Goal: Task Accomplishment & Management: Complete application form

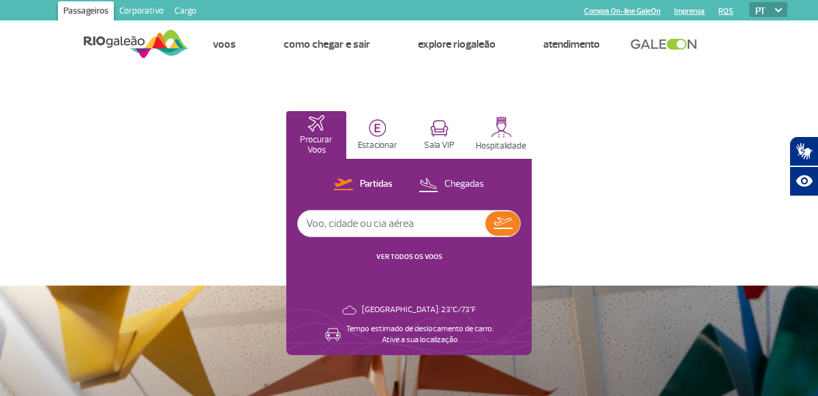
click at [657, 50] on li at bounding box center [676, 44] width 104 height 46
click at [174, 13] on link "Cargo" at bounding box center [185, 12] width 33 height 22
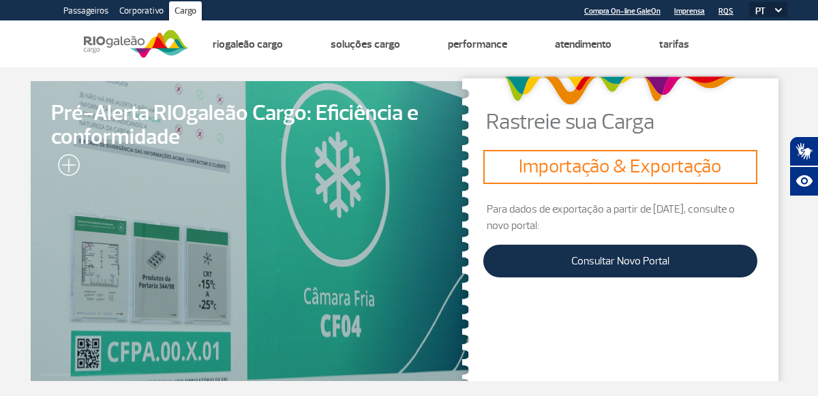
click at [774, 5] on select "PT ENG ESP" at bounding box center [769, 9] width 38 height 15
click at [160, 13] on link "Corporativo" at bounding box center [141, 12] width 55 height 22
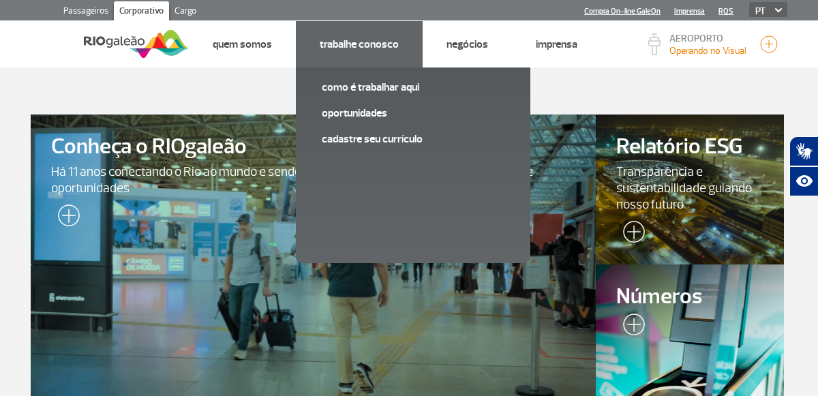
click at [381, 51] on li "Trabalhe Conosco Como é trabalhar aqui Oportunidades Cadastre seu currículo" at bounding box center [359, 44] width 127 height 46
click at [359, 112] on link "Oportunidades" at bounding box center [413, 113] width 183 height 15
click at [366, 42] on link "Trabalhe Conosco" at bounding box center [359, 45] width 79 height 14
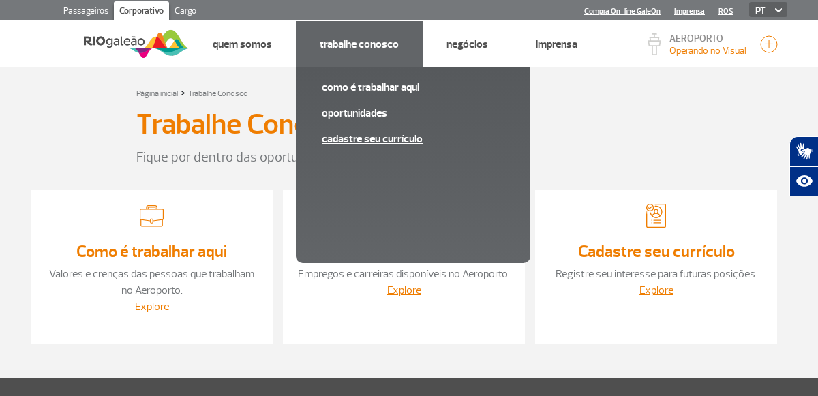
click at [360, 145] on link "Cadastre seu currículo" at bounding box center [413, 139] width 183 height 15
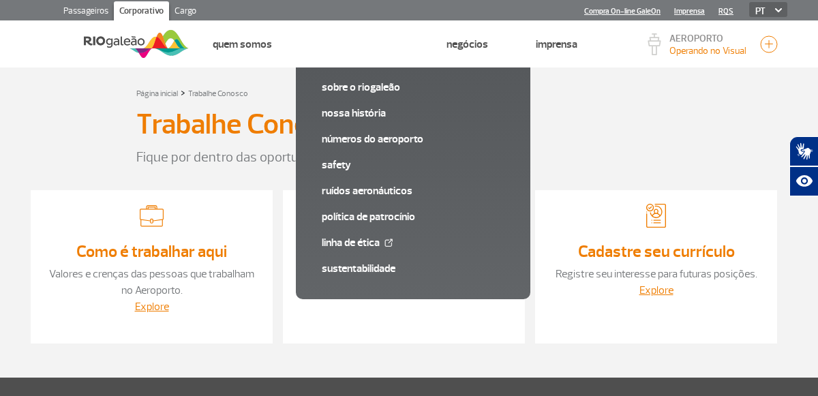
click at [420, 231] on div at bounding box center [404, 219] width 215 height 31
click at [401, 287] on link "Explore" at bounding box center [404, 291] width 34 height 14
click at [401, 293] on link "Explore" at bounding box center [404, 291] width 34 height 14
click at [153, 308] on link "Explore" at bounding box center [152, 307] width 34 height 14
click at [177, 226] on div at bounding box center [151, 219] width 215 height 31
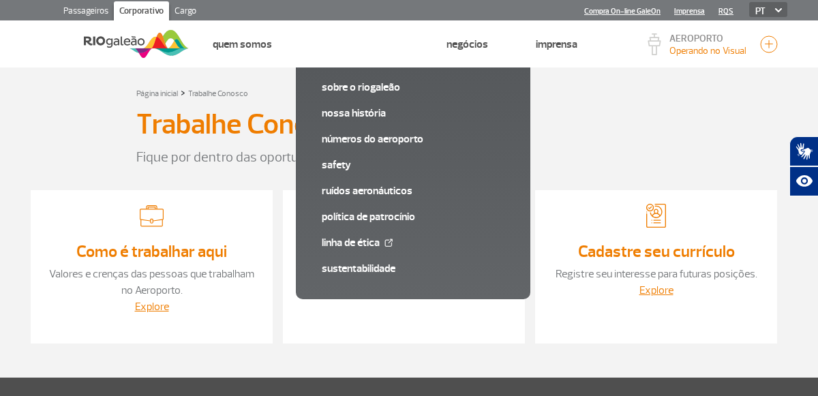
click at [149, 239] on div "Como é trabalhar aqui Valores e crenças das pessoas que trabalham no Aeroporto.…" at bounding box center [152, 266] width 242 height 153
click at [149, 282] on p "Valores e crenças das pessoas que trabalham no Aeroporto." at bounding box center [151, 282] width 215 height 33
click at [149, 293] on link "Valores e crenças das pessoas que trabalham no Aeroporto." at bounding box center [151, 282] width 205 height 30
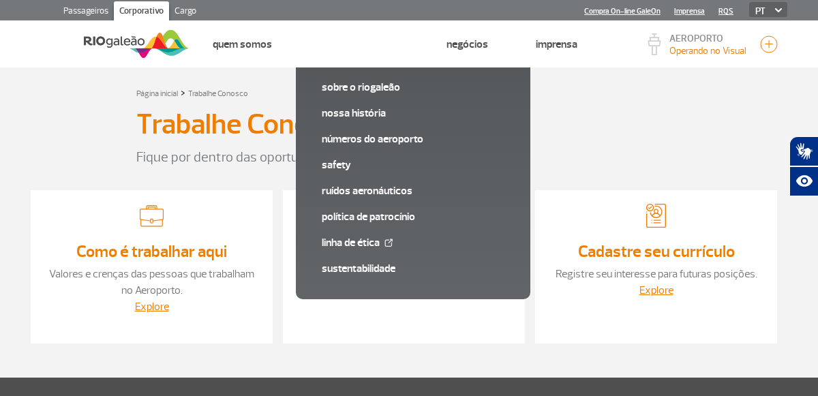
click at [149, 293] on link "Valores e crenças das pessoas que trabalham no Aeroporto." at bounding box center [151, 282] width 205 height 30
click at [150, 307] on link "Explore" at bounding box center [152, 307] width 34 height 14
click at [387, 252] on link "Oportunidades" at bounding box center [404, 251] width 104 height 20
